Goal: Task Accomplishment & Management: Use online tool/utility

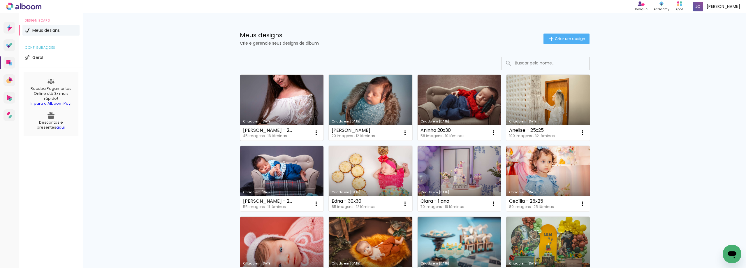
click at [292, 87] on link "Criado em [DATE]" at bounding box center [282, 108] width 84 height 66
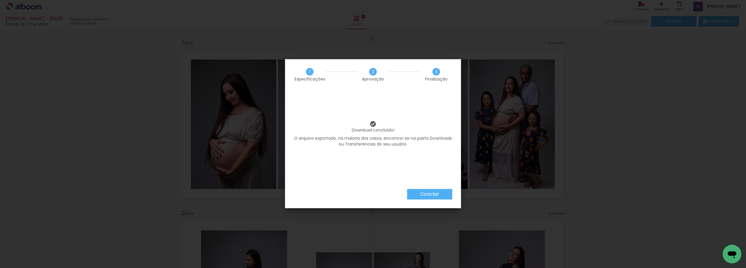
click at [0, 0] on slot "Concluir" at bounding box center [0, 0] width 0 height 0
